Goal: Task Accomplishment & Management: Complete application form

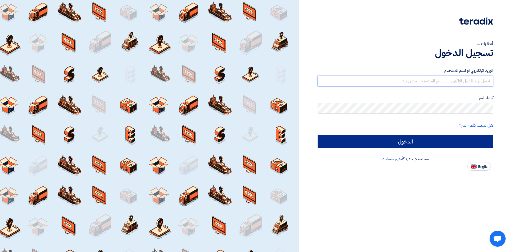
type input "[EMAIL_ADDRESS][DOMAIN_NAME]"
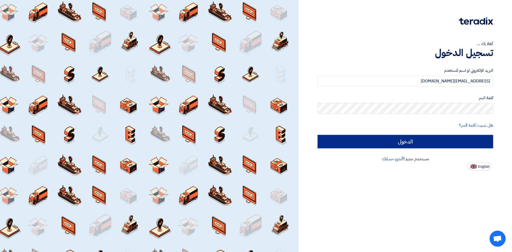
click at [370, 145] on input "الدخول" at bounding box center [406, 141] width 176 height 13
type input "Sign in"
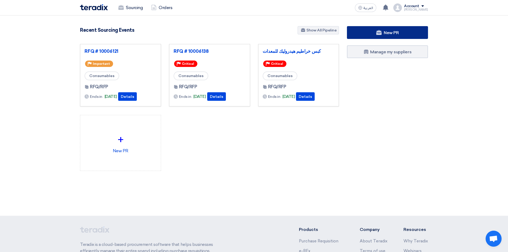
click at [366, 33] on link "New PR" at bounding box center [387, 32] width 81 height 13
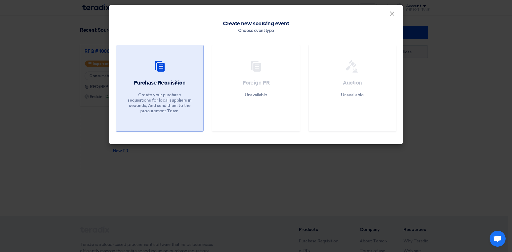
click at [149, 90] on div "Purchase Requisition Create your purchase requisitions for local suppliers in s…" at bounding box center [159, 97] width 74 height 37
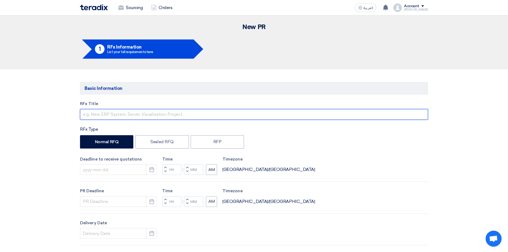
click at [132, 117] on input "text" at bounding box center [254, 114] width 348 height 11
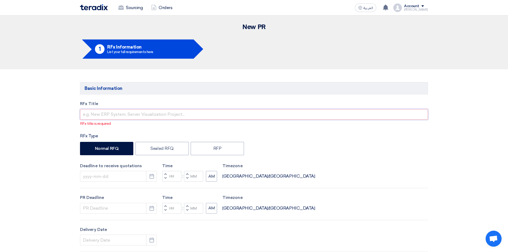
paste input "Siemens Turbine Oil Pump SPP"
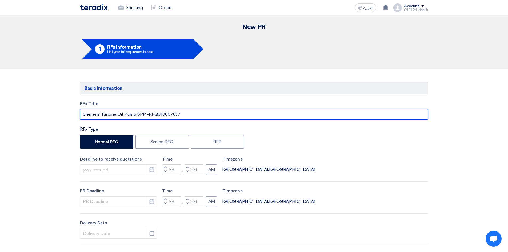
type input "Siemens Turbine Oil Pump SPP -RFQ#10007837"
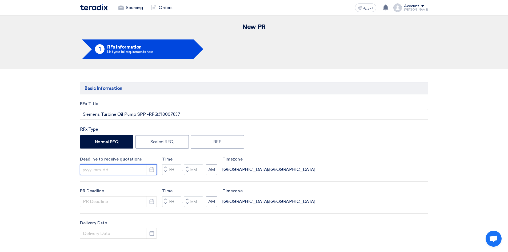
click at [127, 171] on input at bounding box center [118, 169] width 77 height 11
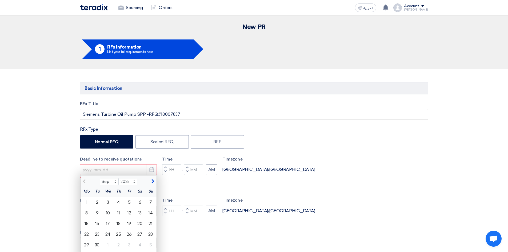
click at [154, 184] on div "Sep Oct Nov [DATE] 2026 2027 2028 2029 2030 2031 2032 2033 2034 2035" at bounding box center [119, 181] width 76 height 11
click at [152, 181] on span "button" at bounding box center [152, 181] width 3 height 5
select select "10"
click at [131, 244] on div "31" at bounding box center [129, 245] width 11 height 11
type input "[DATE]"
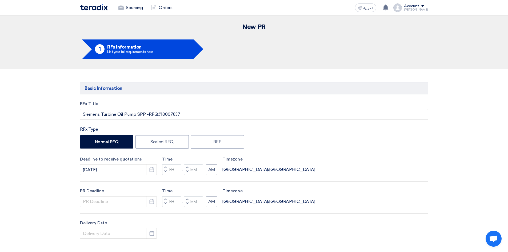
click at [168, 169] on button "Decrement hours" at bounding box center [165, 172] width 6 height 7
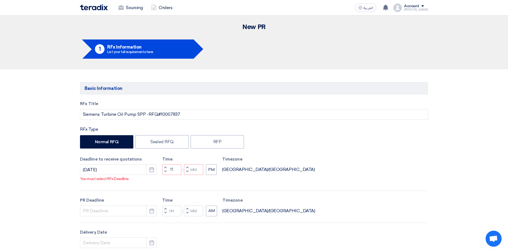
click at [187, 169] on button "Decrement minutes" at bounding box center [187, 172] width 6 height 7
type input "10"
type input "59"
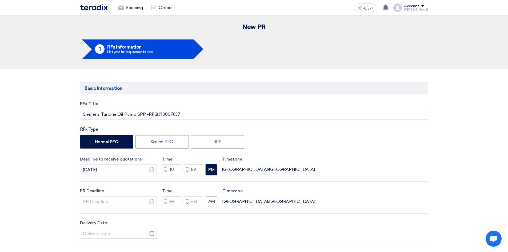
click at [209, 170] on button "PM" at bounding box center [211, 169] width 11 height 11
click at [98, 199] on input at bounding box center [118, 201] width 77 height 11
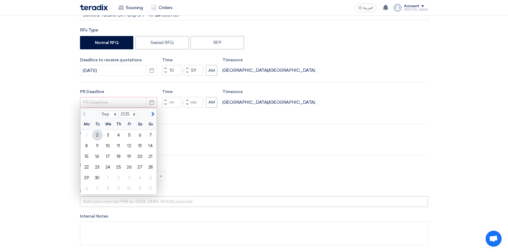
scroll to position [107, 0]
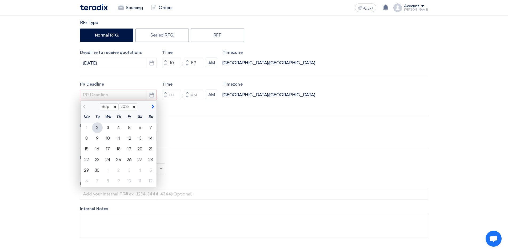
click at [154, 106] on button "button" at bounding box center [152, 106] width 9 height 5
select select "10"
click at [130, 172] on div "31" at bounding box center [129, 170] width 11 height 11
type input "[DATE]"
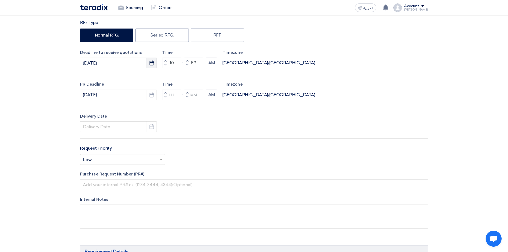
click at [153, 63] on icon "Pick a date" at bounding box center [151, 62] width 5 height 5
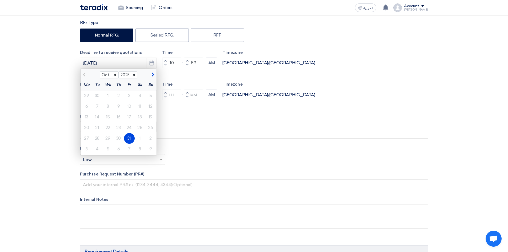
click at [84, 76] on div at bounding box center [90, 73] width 19 height 5
click at [198, 144] on div "RFx Title Siemens Turbine Oil Pump SPP -RFQ#10007837 RFx Type Normal RFQ Sealed…" at bounding box center [254, 115] width 356 height 243
drag, startPoint x: 230, startPoint y: 136, endPoint x: 185, endPoint y: 141, distance: 45.3
click at [230, 135] on div "RFx Title Siemens Turbine Oil Pump SPP -RFQ#10007837 RFx Type Normal RFQ Sealed…" at bounding box center [254, 115] width 356 height 243
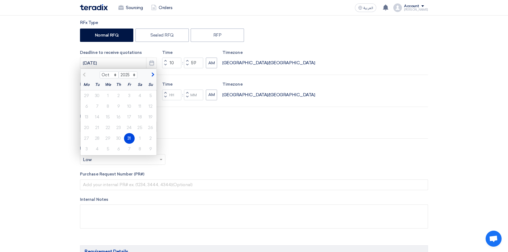
click at [129, 137] on div "31" at bounding box center [129, 138] width 11 height 11
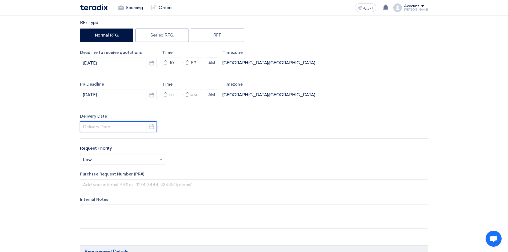
click at [110, 125] on input at bounding box center [118, 126] width 77 height 11
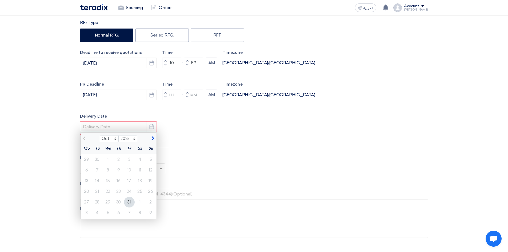
click at [117, 112] on div "RFx Title Siemens Turbine Oil Pump SPP -RFQ#10007837 RFx Type Normal RFQ Sealed…" at bounding box center [254, 120] width 356 height 252
click at [110, 94] on input "[DATE]" at bounding box center [118, 95] width 77 height 11
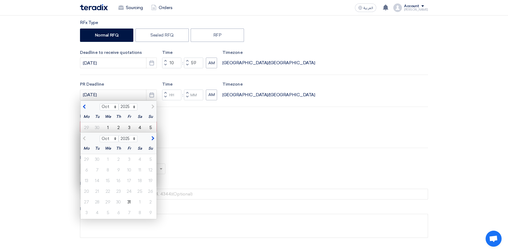
click at [86, 107] on span "button" at bounding box center [85, 106] width 3 height 5
select select "9"
click at [175, 136] on p "You must select RFx Deadline" at bounding box center [254, 136] width 348 height 6
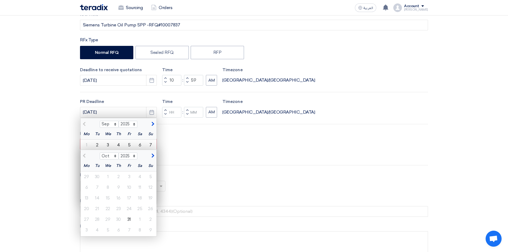
scroll to position [80, 0]
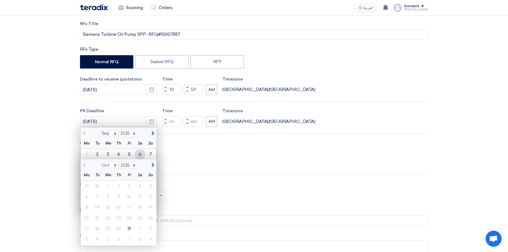
click at [141, 152] on div "6" at bounding box center [140, 154] width 11 height 11
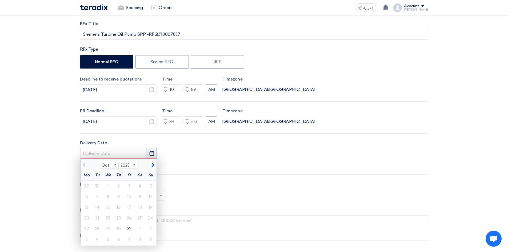
click at [151, 154] on icon "Pick a date" at bounding box center [151, 153] width 5 height 5
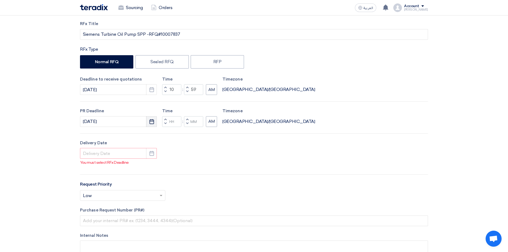
click at [149, 122] on icon "Pick a date" at bounding box center [151, 121] width 5 height 5
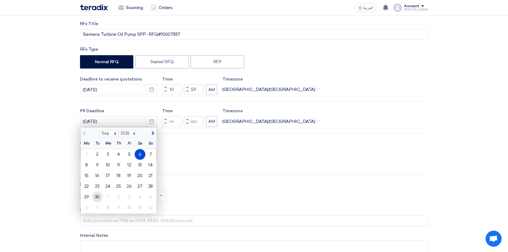
click at [101, 196] on div "30" at bounding box center [97, 197] width 11 height 11
type input "[DATE]"
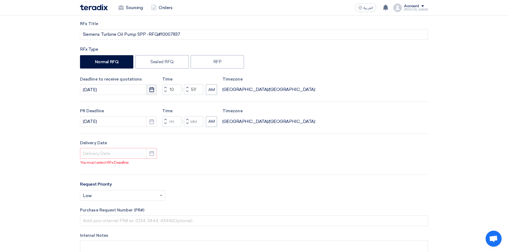
click at [153, 93] on button "Pick a date" at bounding box center [151, 89] width 11 height 11
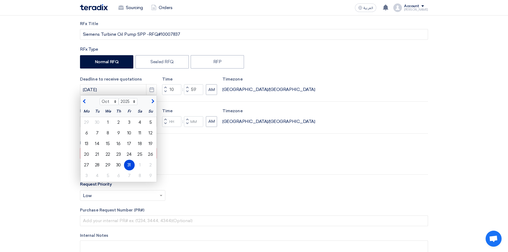
click at [86, 106] on div "Sep Oct Nov [DATE] 2026 2027 2028 2029 2030 2031 2032 2033 2034 2035" at bounding box center [119, 101] width 76 height 11
click at [85, 105] on div "Sep Oct Nov [DATE] 2026 2027 2028 2029 2030 2031 2032 2033 2034 2035" at bounding box center [119, 101] width 76 height 11
click at [86, 103] on span "button" at bounding box center [85, 101] width 3 height 5
select select "9"
click at [100, 165] on div "30" at bounding box center [97, 165] width 11 height 11
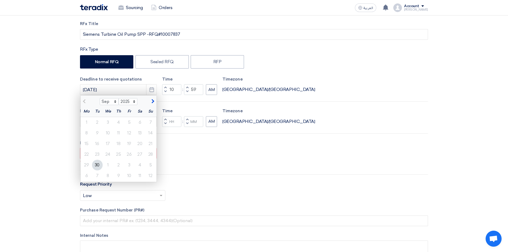
type input "[DATE]"
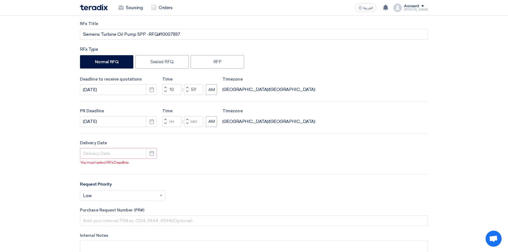
click at [165, 126] on button "Decrement hours" at bounding box center [165, 123] width 6 height 7
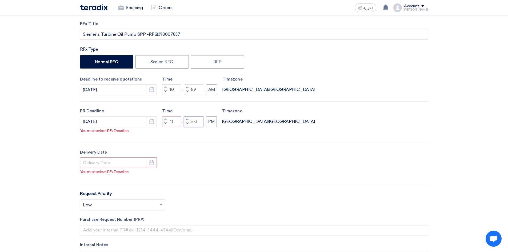
click at [192, 123] on input "Minutes" at bounding box center [193, 121] width 19 height 11
drag, startPoint x: 188, startPoint y: 124, endPoint x: 191, endPoint y: 125, distance: 2.9
click at [188, 124] on span "button" at bounding box center [187, 123] width 2 height 3
type input "10"
type input "59"
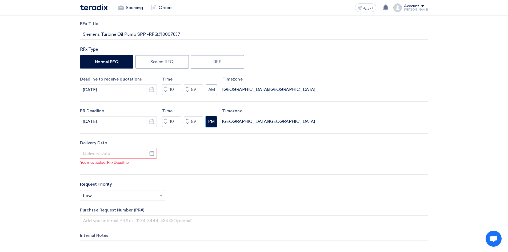
click at [208, 124] on button "PM" at bounding box center [211, 121] width 11 height 11
click at [107, 152] on input at bounding box center [118, 153] width 77 height 11
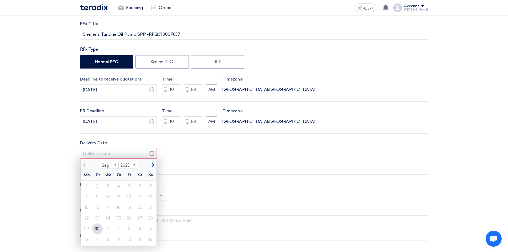
click at [153, 165] on span "button" at bounding box center [152, 165] width 3 height 5
select select "10"
click at [106, 185] on div "1" at bounding box center [108, 186] width 11 height 11
type input "[DATE]"
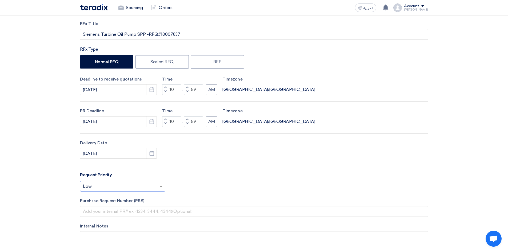
click at [134, 188] on input "text" at bounding box center [120, 186] width 74 height 9
click at [122, 199] on div "Critical" at bounding box center [122, 197] width 85 height 11
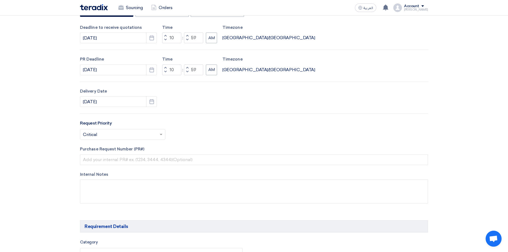
scroll to position [160, 0]
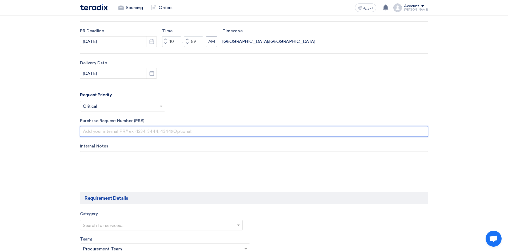
click at [109, 131] on input "text" at bounding box center [254, 131] width 348 height 11
type input "10007837"
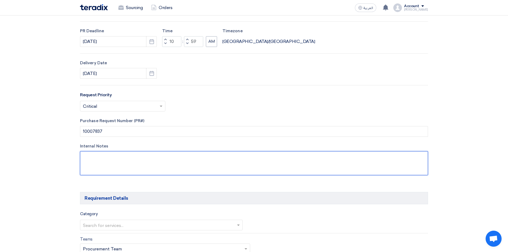
click at [122, 170] on textarea at bounding box center [254, 163] width 348 height 24
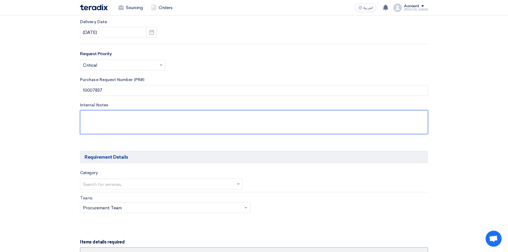
scroll to position [213, 0]
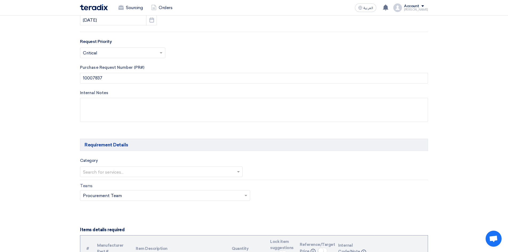
click at [112, 176] on input "text" at bounding box center [159, 172] width 152 height 9
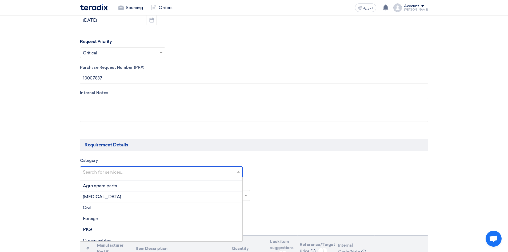
scroll to position [133, 0]
click at [111, 213] on div "Bearing" at bounding box center [161, 213] width 162 height 11
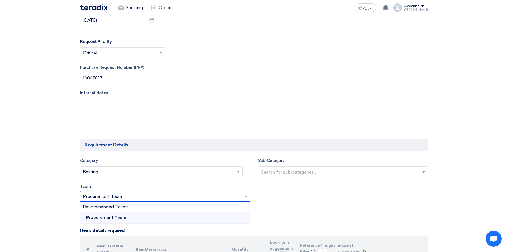
click at [114, 196] on input "text" at bounding box center [162, 197] width 159 height 9
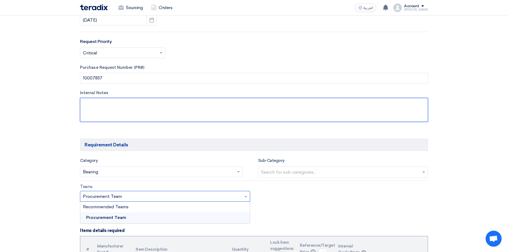
click at [111, 112] on textarea at bounding box center [254, 110] width 348 height 24
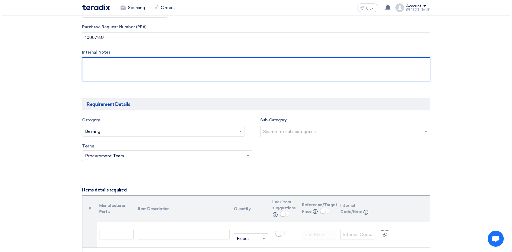
scroll to position [320, 0]
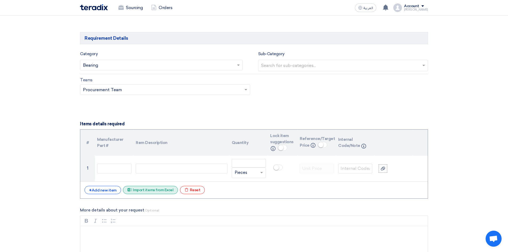
click at [155, 188] on div "Excel file Import items from Excel" at bounding box center [150, 190] width 55 height 8
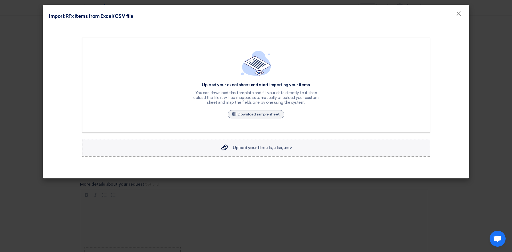
click at [247, 146] on span "Upload your file: .xls, .xlsx, .csv" at bounding box center [262, 147] width 59 height 5
click at [0, 0] on input "Upload your file: .xls, .xlsx, .csv Upload your file: .xls, .xlsx, .csv" at bounding box center [0, 0] width 0 height 0
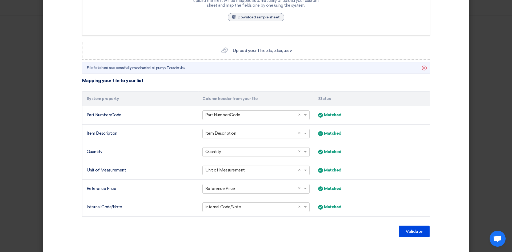
scroll to position [107, 0]
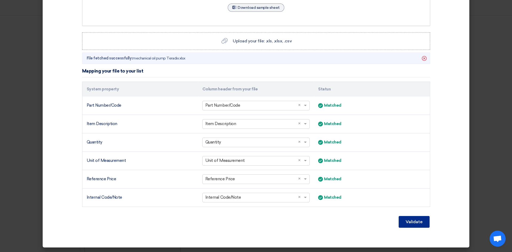
click at [418, 222] on button "Validate" at bounding box center [414, 222] width 31 height 12
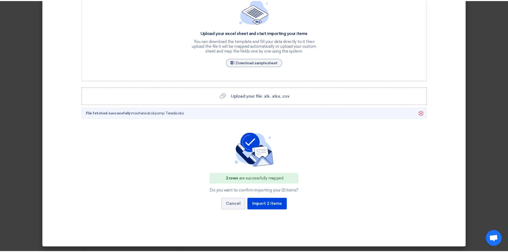
scroll to position [52, 0]
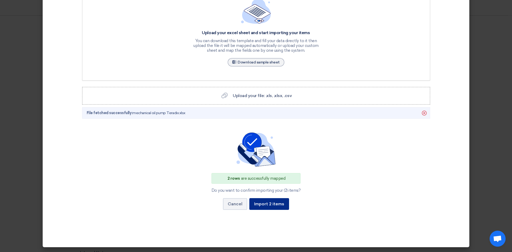
click at [260, 210] on button "Import 2 items" at bounding box center [269, 204] width 40 height 12
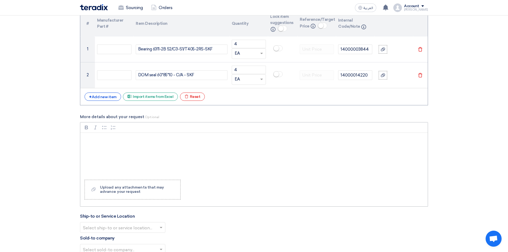
scroll to position [427, 0]
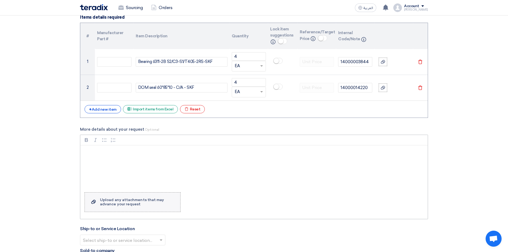
click at [118, 201] on div "Upload any attachments that may advance your request" at bounding box center [137, 202] width 75 height 9
click at [0, 0] on input "Upload a file Upload any attachments that may advance your request" at bounding box center [0, 0] width 0 height 0
click at [149, 201] on div "Upload any attachments that may advance your request" at bounding box center [137, 202] width 75 height 9
click at [0, 0] on input "Upload a file Upload any attachments that may advance your request" at bounding box center [0, 0] width 0 height 0
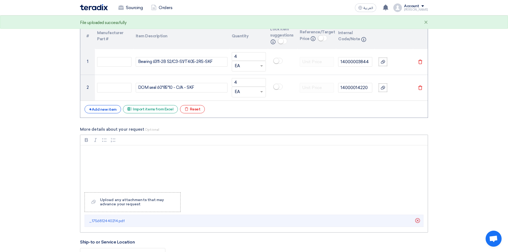
click at [125, 221] on li "_1756812440214.pdf [GEOGRAPHIC_DATA]" at bounding box center [254, 221] width 339 height 12
click at [107, 220] on span "_1756812440214.pdf" at bounding box center [106, 221] width 35 height 5
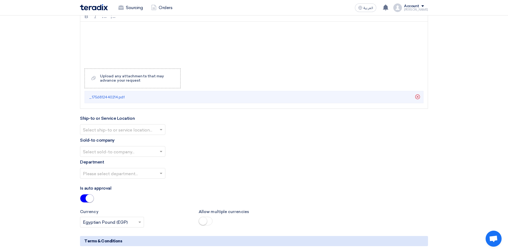
scroll to position [560, 0]
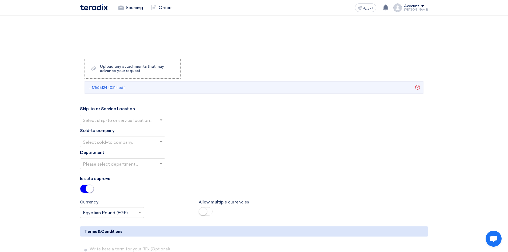
click at [151, 122] on input "text" at bounding box center [120, 120] width 74 height 9
click at [128, 120] on input "text" at bounding box center [120, 120] width 74 height 9
click at [158, 119] on span at bounding box center [161, 120] width 7 height 6
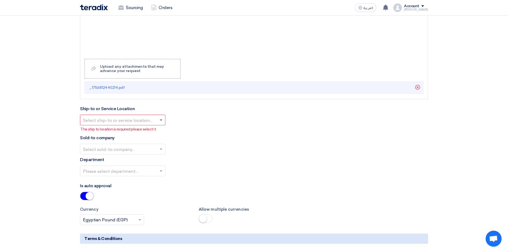
click at [160, 120] on span at bounding box center [161, 121] width 3 height 2
click at [128, 122] on input "text" at bounding box center [120, 120] width 74 height 9
click at [134, 133] on span "Alsharkeya Sugar Manufacturing - Site" at bounding box center [121, 130] width 77 height 5
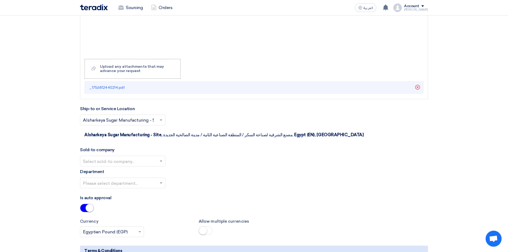
click at [130, 157] on input "text" at bounding box center [120, 161] width 74 height 9
click at [131, 169] on span "Alsharkeya Sugar Manufacturing" at bounding box center [116, 171] width 66 height 5
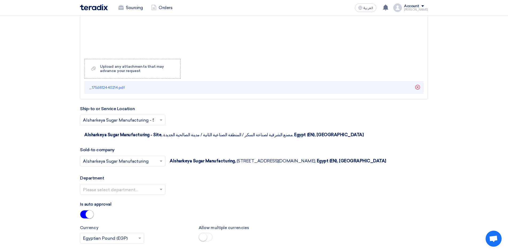
click at [142, 192] on input "text" at bounding box center [120, 189] width 74 height 9
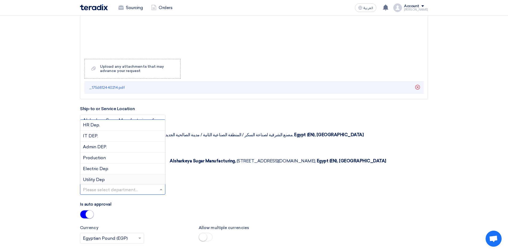
click at [126, 180] on div "Utility Dep" at bounding box center [122, 179] width 85 height 11
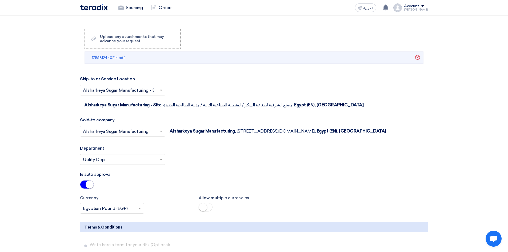
scroll to position [694, 0]
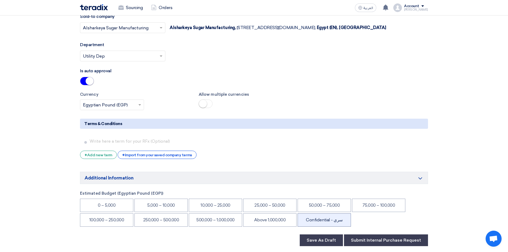
click at [312, 222] on li "Confidential - سري" at bounding box center [324, 219] width 53 height 13
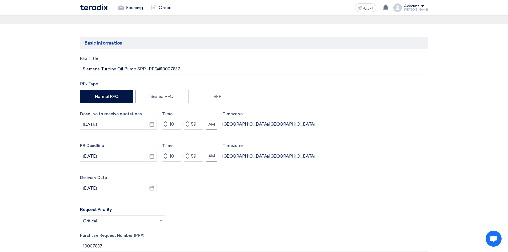
scroll to position [0, 0]
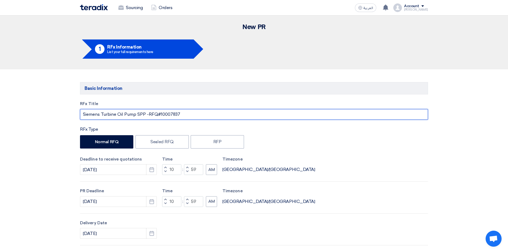
click at [161, 115] on input "Siemens Turbine Oil Pump SPP -RFQ#10007837" at bounding box center [254, 114] width 348 height 11
type input "Siemens Turbine Oil Pump SPP -RFQ# 10007837"
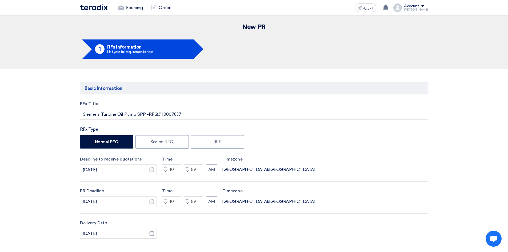
drag, startPoint x: 67, startPoint y: 186, endPoint x: 61, endPoint y: 180, distance: 7.7
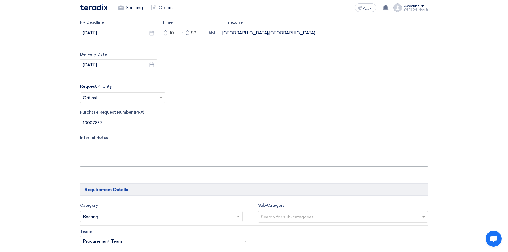
scroll to position [240, 0]
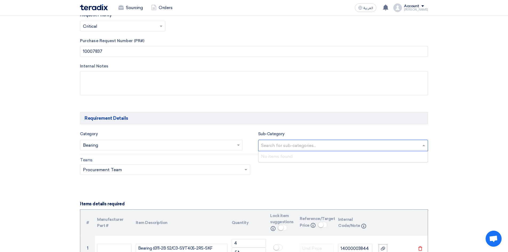
click at [307, 142] on input "text" at bounding box center [344, 146] width 166 height 9
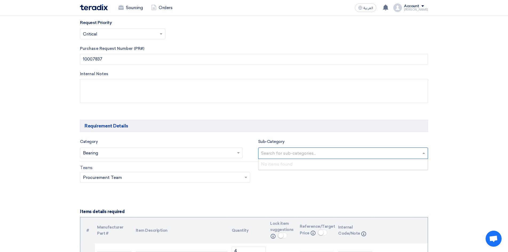
scroll to position [160, 0]
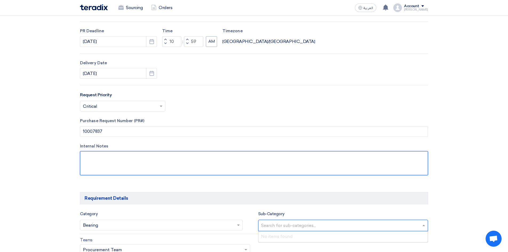
click at [115, 158] on textarea at bounding box center [254, 163] width 348 height 24
click at [103, 156] on textarea at bounding box center [254, 163] width 348 height 24
click at [163, 157] on textarea at bounding box center [254, 163] width 348 height 24
type textarea "item#2 : Domsel oil seal AC 60*85*10"
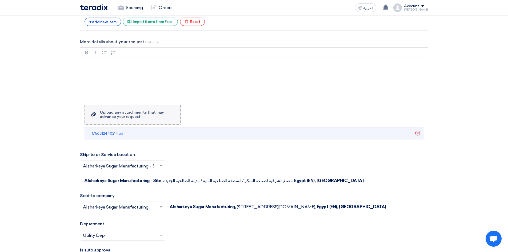
scroll to position [587, 0]
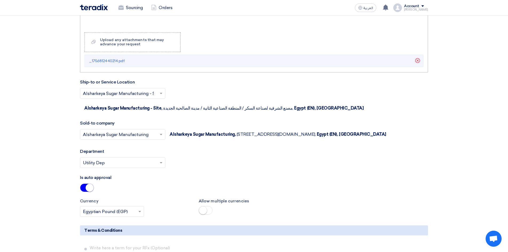
click at [124, 65] on li "_1756812440214.pdf [GEOGRAPHIC_DATA]" at bounding box center [254, 61] width 339 height 12
click at [119, 58] on link "_1756812440214.pdf" at bounding box center [106, 61] width 35 height 6
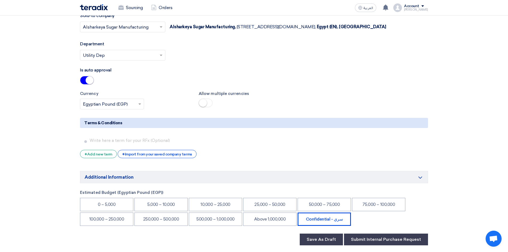
scroll to position [720, 0]
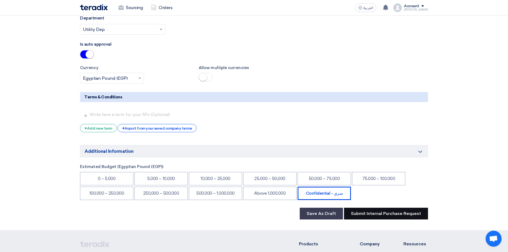
click at [374, 214] on button "Submit Internal Purchase Request" at bounding box center [386, 214] width 84 height 12
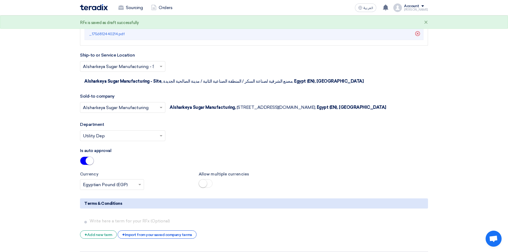
scroll to position [614, 0]
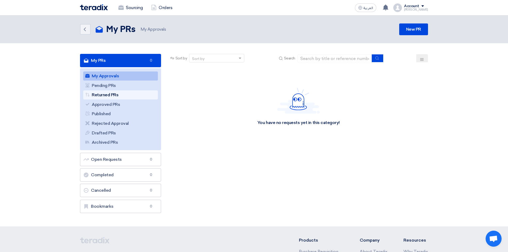
click at [94, 99] on link "Returned PRs Returned PRs" at bounding box center [120, 94] width 75 height 9
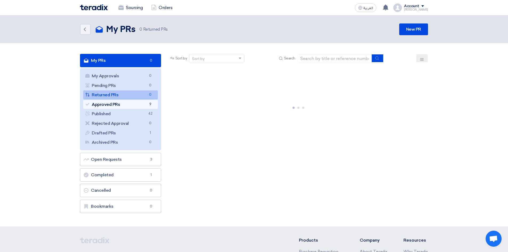
click at [97, 103] on link "Approved PRs Approved PRs 9" at bounding box center [120, 104] width 75 height 9
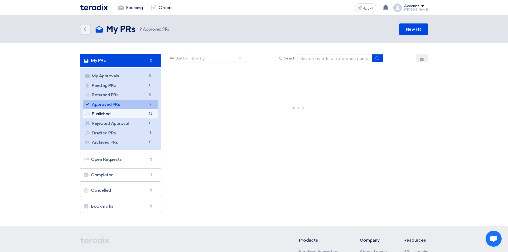
click at [131, 111] on link "Published Published 42" at bounding box center [120, 113] width 75 height 9
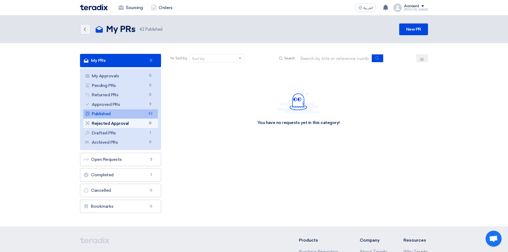
click at [140, 122] on link "Rejected Approval Rejected Approval 0" at bounding box center [120, 123] width 75 height 9
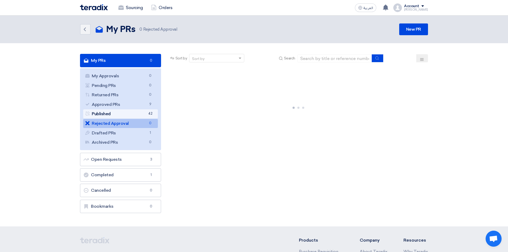
click at [132, 111] on link "Published Published 42" at bounding box center [120, 113] width 75 height 9
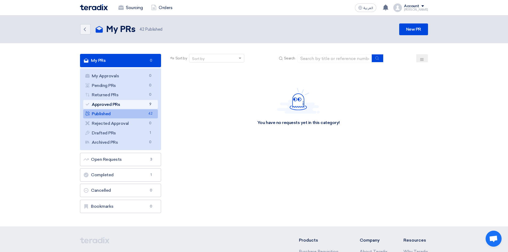
click at [142, 106] on link "Approved PRs Approved PRs 9" at bounding box center [120, 104] width 75 height 9
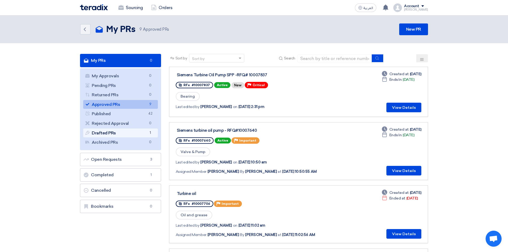
click at [113, 133] on link "Drafted PRs Drafted PRs 1" at bounding box center [120, 133] width 75 height 9
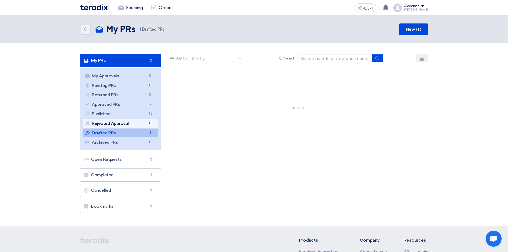
click at [112, 121] on link "Rejected Approval Rejected Approval 0" at bounding box center [120, 123] width 75 height 9
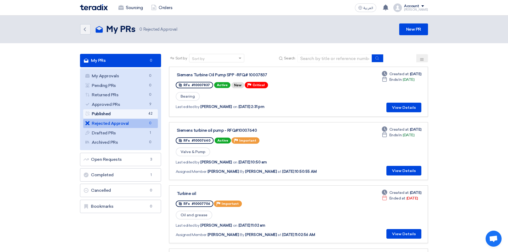
click at [107, 112] on link "Published Published 42" at bounding box center [120, 113] width 75 height 9
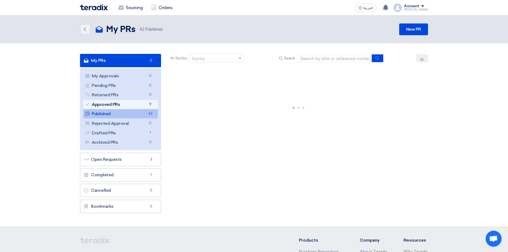
click at [108, 105] on link "Approved PRs Approved PRs 9" at bounding box center [120, 104] width 75 height 9
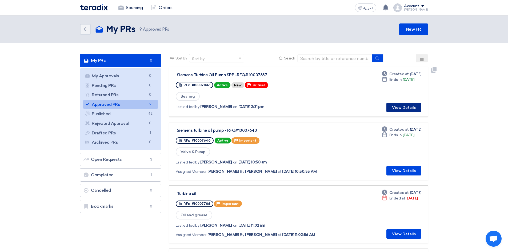
click at [412, 107] on button "View Details" at bounding box center [404, 108] width 35 height 10
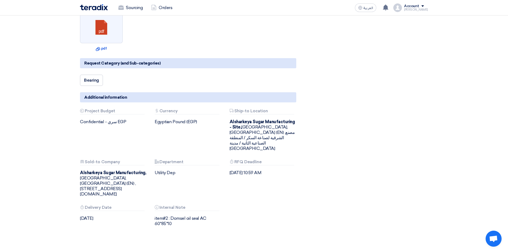
scroll to position [173, 0]
